Goal: Information Seeking & Learning: Understand process/instructions

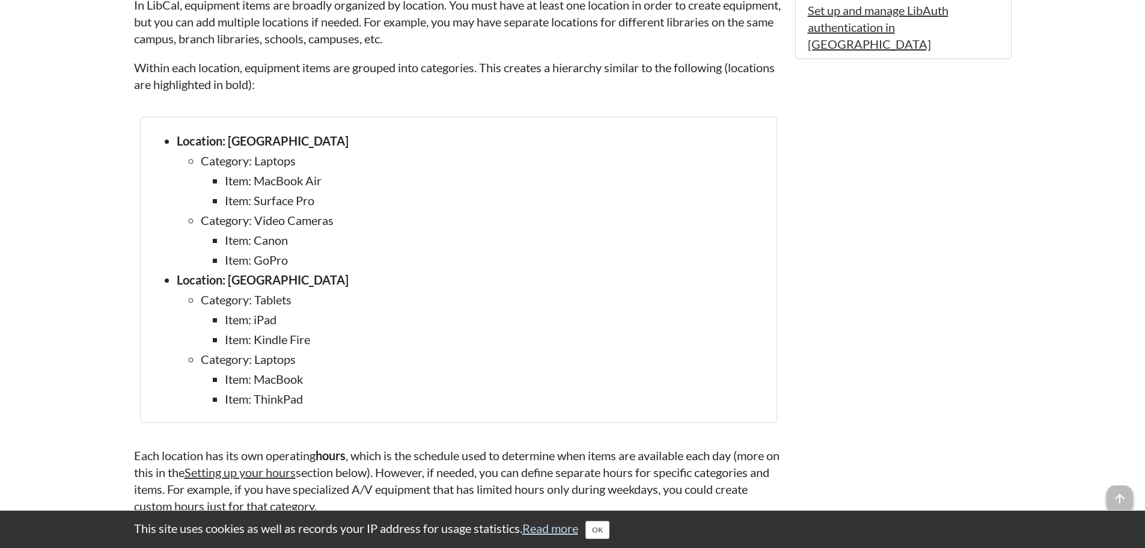
scroll to position [947, 0]
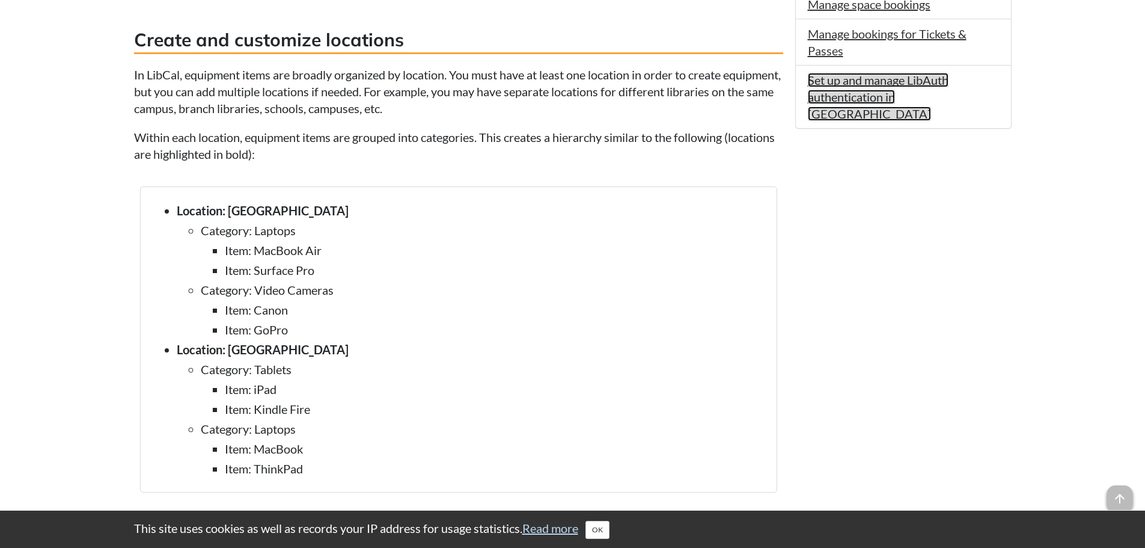
click at [839, 80] on link "Set up and manage LibAuth authentication in [GEOGRAPHIC_DATA]" at bounding box center [878, 97] width 141 height 48
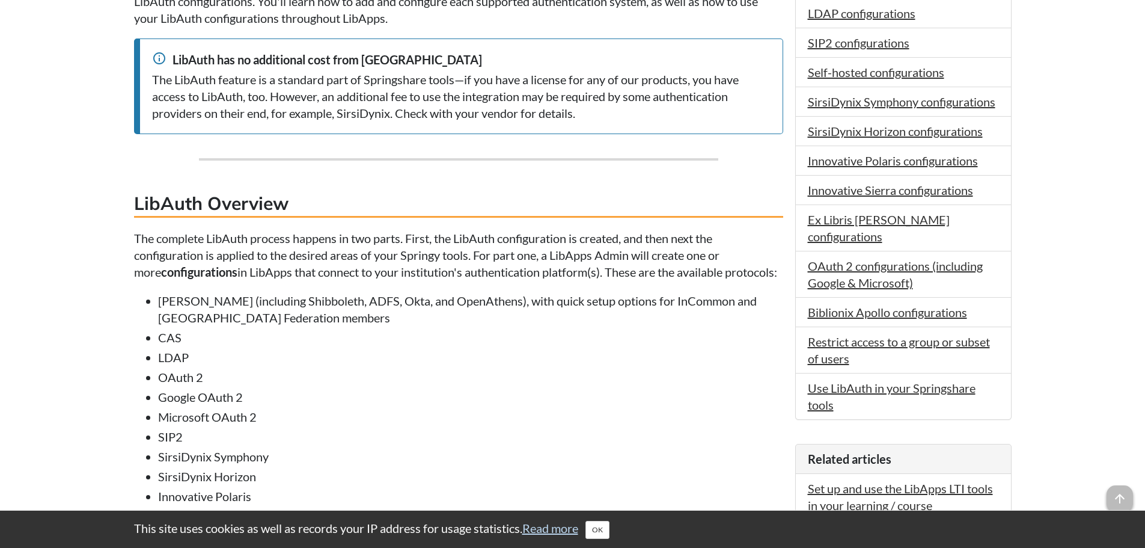
scroll to position [481, 0]
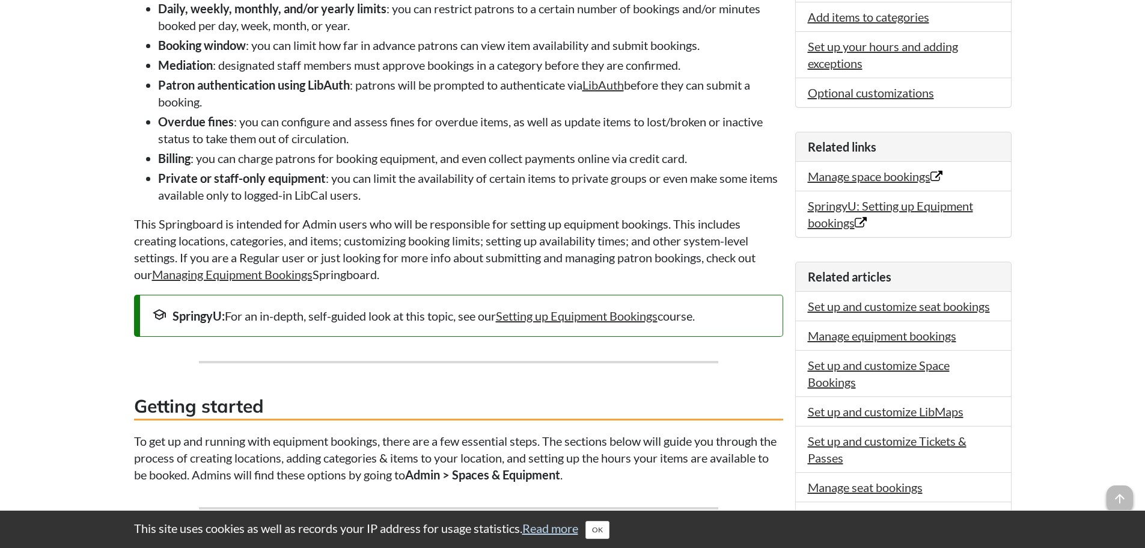
scroll to position [346, 0]
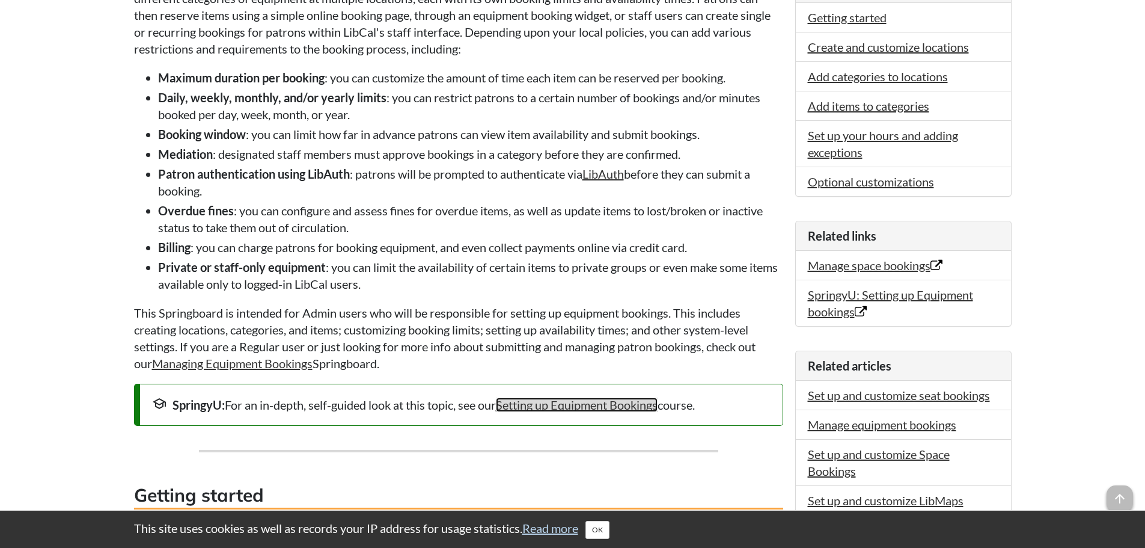
click at [561, 403] on link "Setting up Equipment Bookings" at bounding box center [577, 404] width 162 height 14
